Goal: Check status: Check status

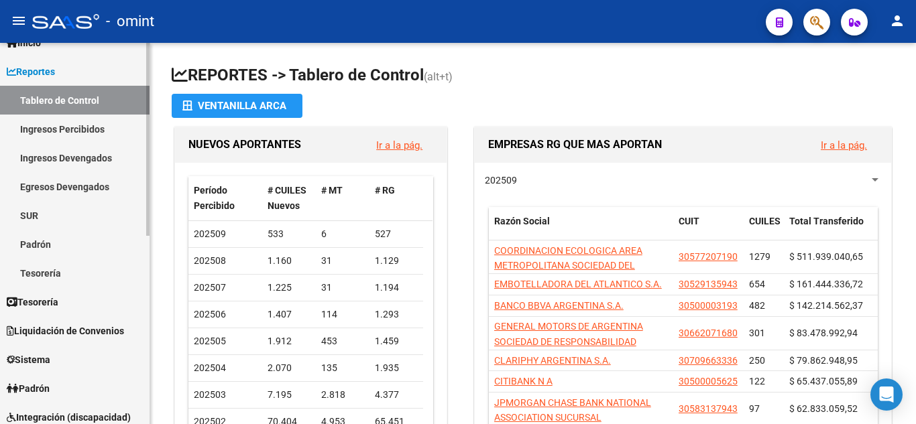
scroll to position [134, 0]
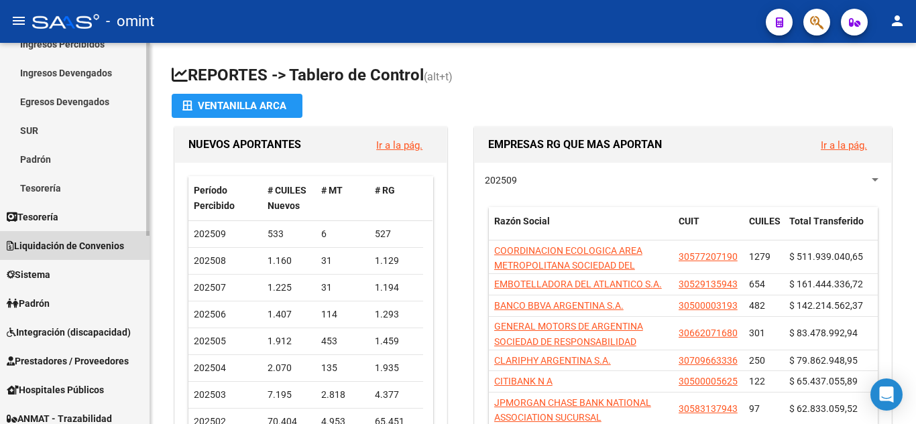
click at [103, 245] on span "Liquidación de Convenios" at bounding box center [65, 246] width 117 height 15
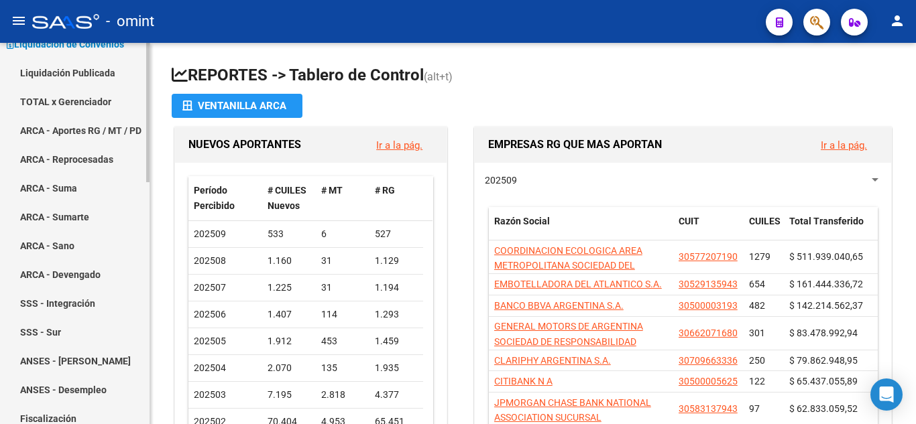
click at [98, 120] on link "ARCA - Aportes RG / MT / PD" at bounding box center [75, 130] width 150 height 29
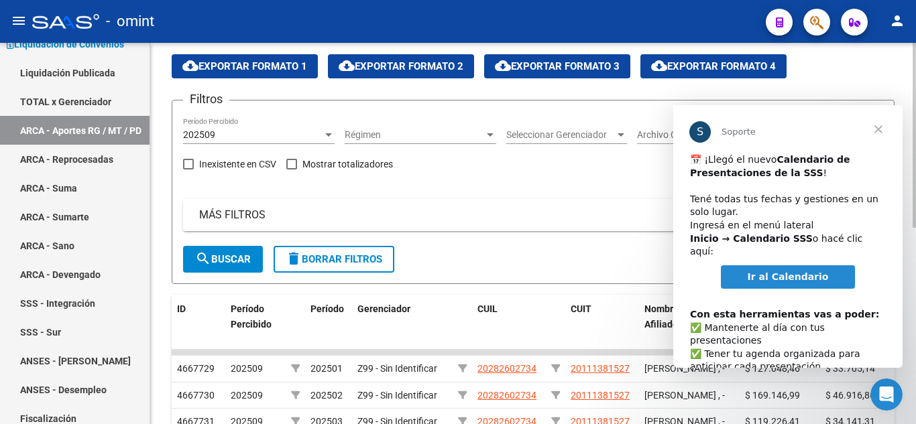
scroll to position [67, 0]
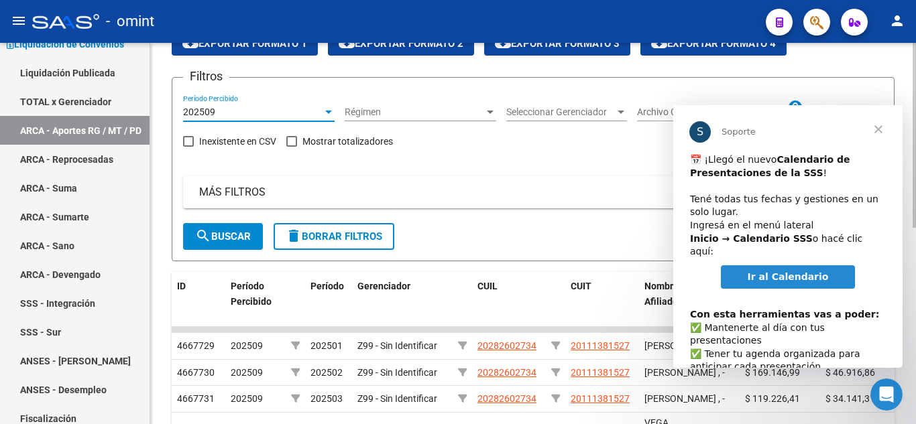
click at [294, 113] on div "202509" at bounding box center [252, 112] width 139 height 11
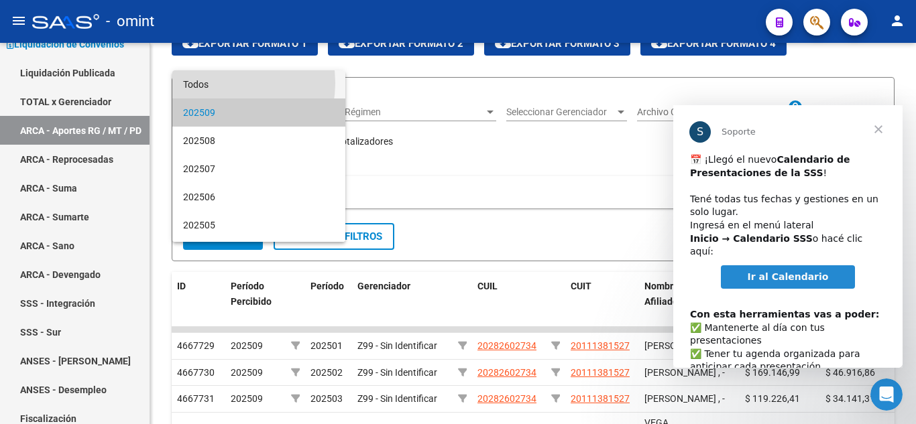
click at [220, 83] on span "Todos" at bounding box center [259, 84] width 152 height 28
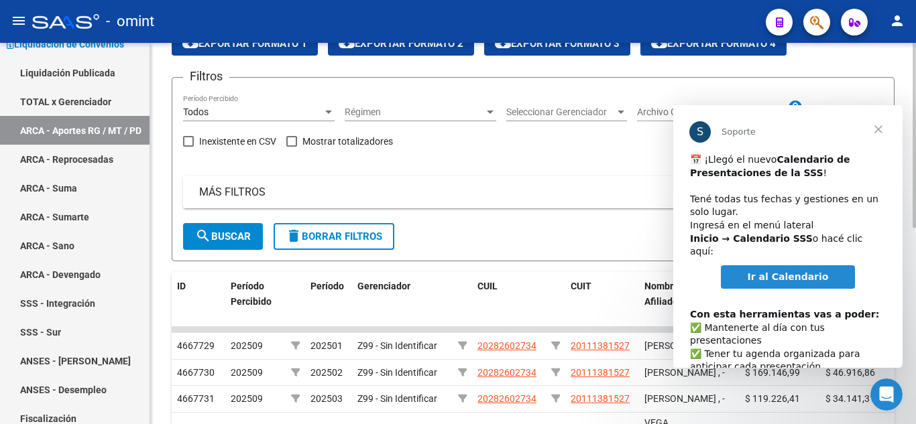
click at [230, 192] on mat-panel-title "MÁS FILTROS" at bounding box center [525, 192] width 652 height 15
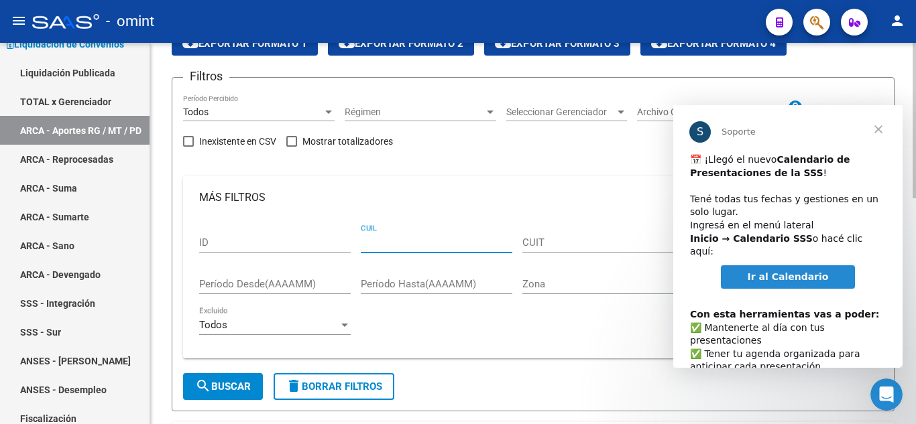
click at [396, 245] on input "CUIL" at bounding box center [437, 243] width 152 height 12
paste input "20-19139143-9"
type input "20-19139143-9"
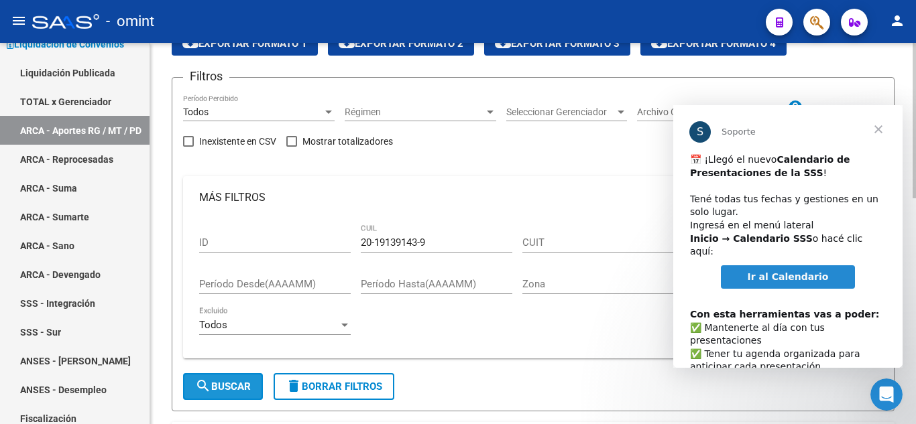
click at [235, 380] on button "search Buscar" at bounding box center [223, 386] width 80 height 27
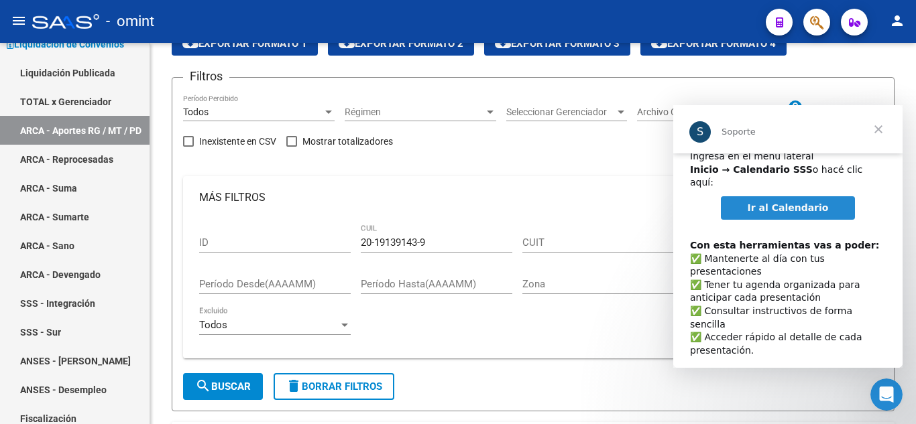
click at [881, 128] on span "Cerrar" at bounding box center [878, 129] width 48 height 48
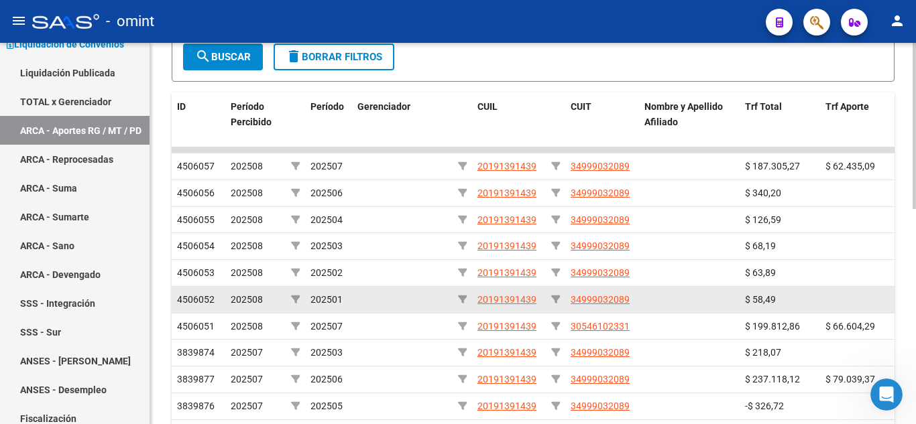
scroll to position [402, 0]
